Goal: Task Accomplishment & Management: Manage account settings

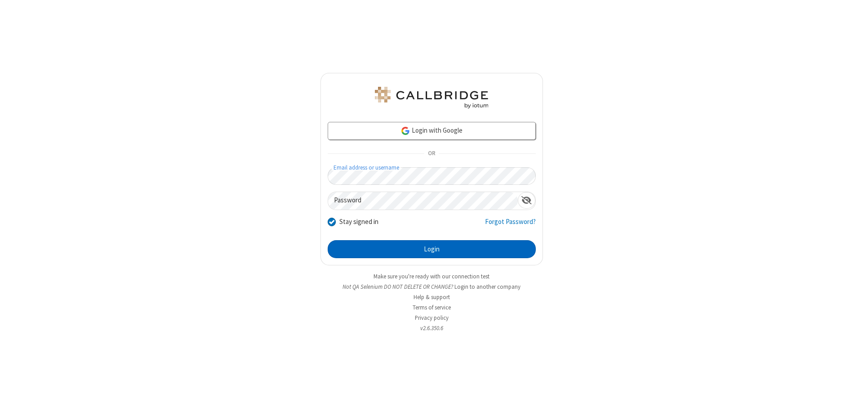
click at [431, 249] on button "Login" at bounding box center [432, 249] width 208 height 18
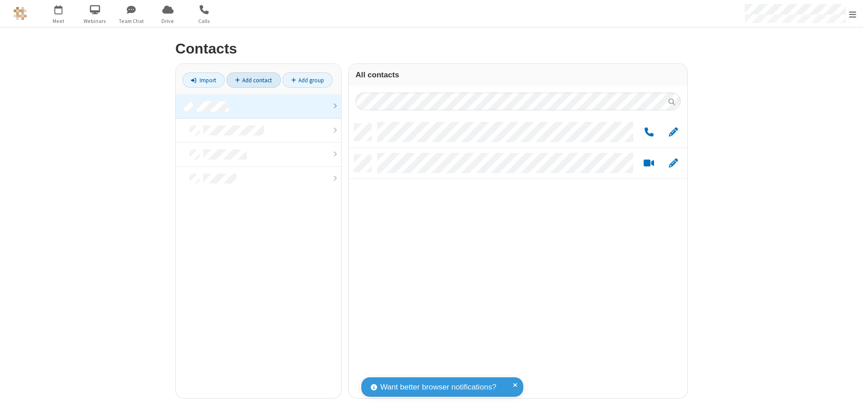
click at [253, 80] on link "Add contact" at bounding box center [253, 79] width 54 height 15
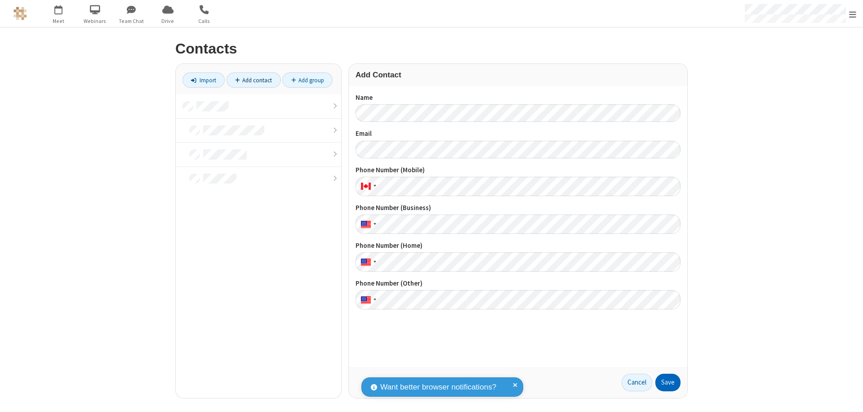
click at [668, 382] on button "Save" at bounding box center [667, 382] width 25 height 18
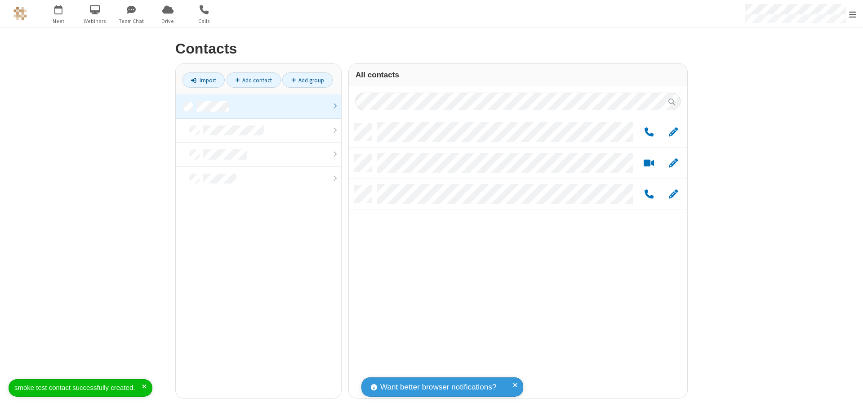
scroll to position [274, 332]
